Goal: Information Seeking & Learning: Learn about a topic

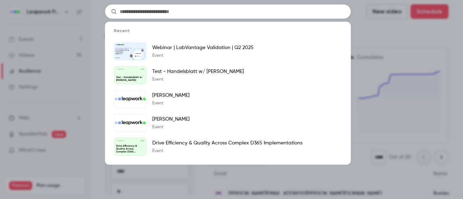
click at [456, 32] on div "Recent Webinar | LabVantage Validation | Q2 2025 Event Leapwork Field Aug 20 Te…" at bounding box center [231, 99] width 463 height 199
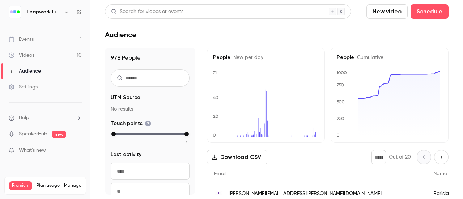
click at [31, 41] on div "Events" at bounding box center [21, 39] width 25 height 7
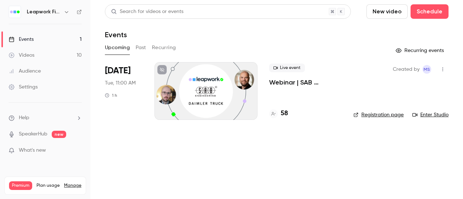
click at [34, 52] on div "Videos" at bounding box center [22, 55] width 26 height 7
